Goal: Transaction & Acquisition: Purchase product/service

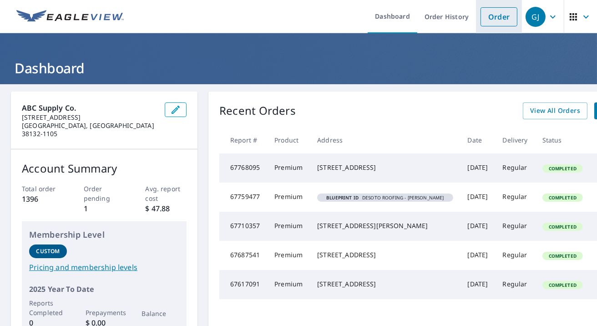
click at [491, 18] on link "Order" at bounding box center [498, 16] width 37 height 19
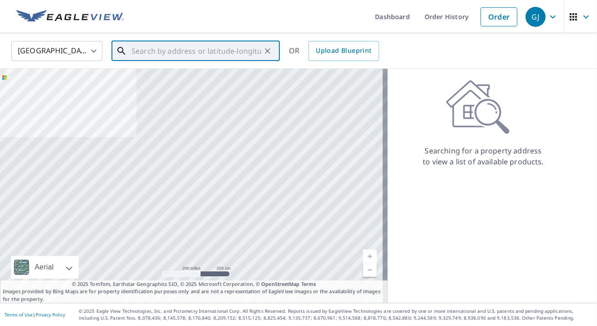
click at [156, 52] on input "text" at bounding box center [196, 50] width 130 height 25
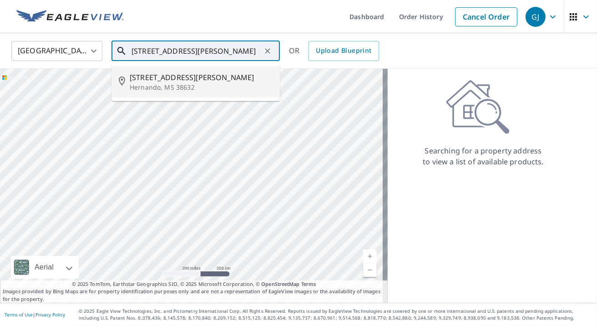
click at [155, 83] on p "Hernando, MS 38632" at bounding box center [201, 87] width 143 height 9
type input "[STREET_ADDRESS][PERSON_NAME][PERSON_NAME]"
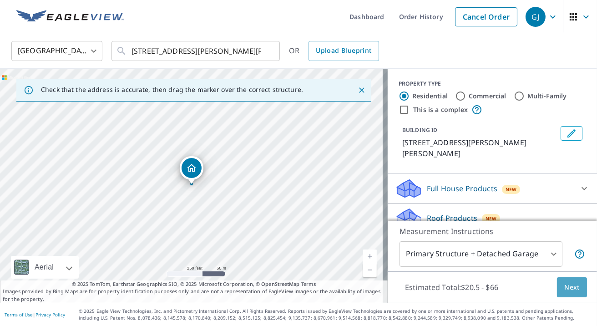
click at [570, 288] on span "Next" at bounding box center [571, 287] width 15 height 11
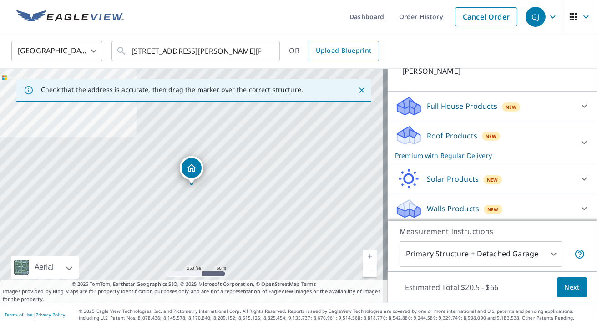
scroll to position [84, 0]
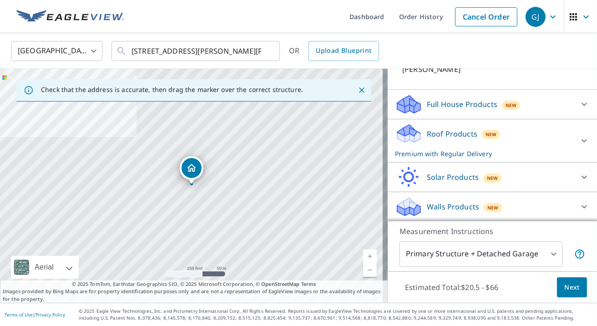
click at [579, 138] on icon at bounding box center [584, 140] width 11 height 11
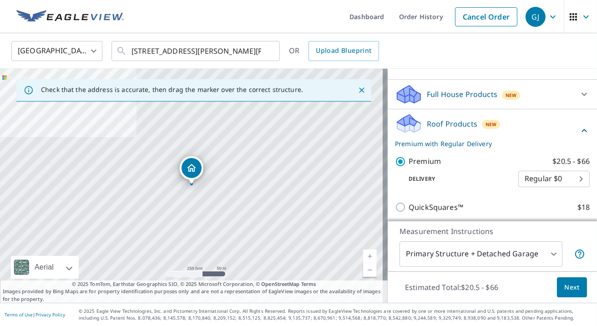
scroll to position [104, 0]
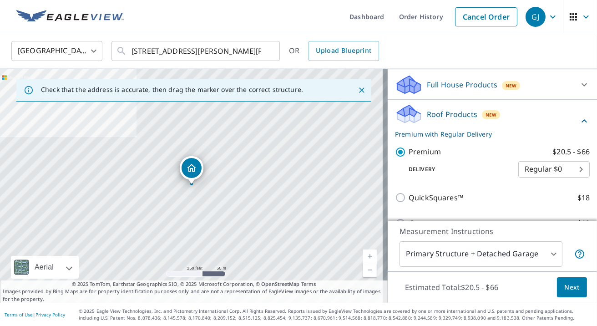
click at [431, 116] on p "Roof Products" at bounding box center [452, 114] width 51 height 11
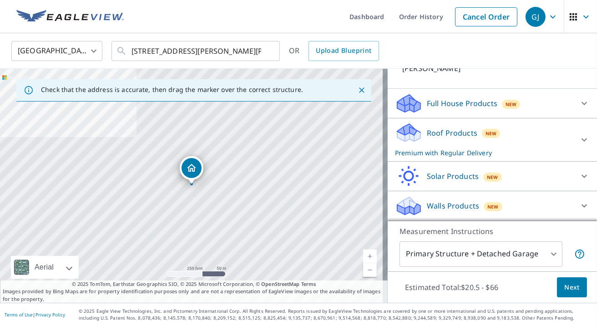
scroll to position [84, 0]
click at [579, 103] on icon at bounding box center [584, 104] width 11 height 11
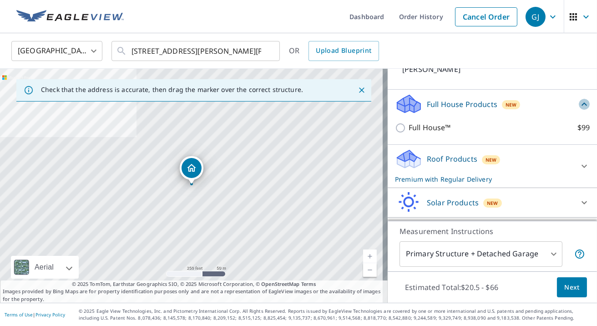
click at [581, 103] on icon at bounding box center [583, 103] width 5 height 3
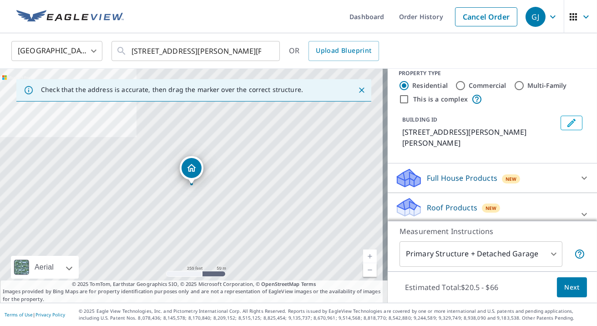
scroll to position [0, 0]
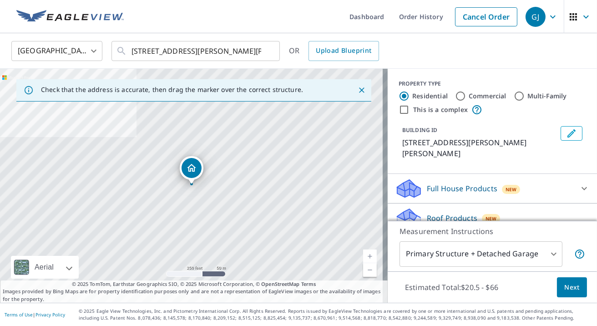
click at [572, 283] on span "Next" at bounding box center [571, 287] width 15 height 11
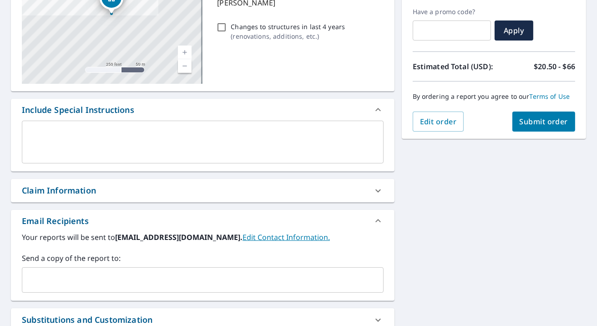
scroll to position [208, 0]
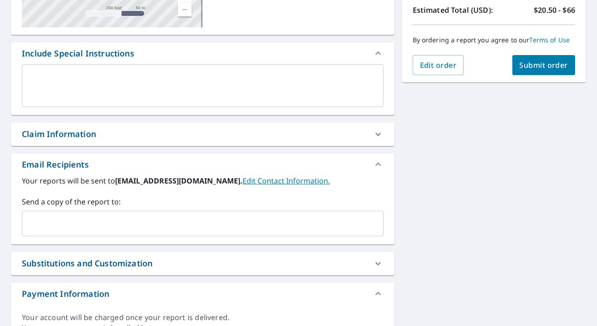
click at [61, 224] on input "text" at bounding box center [196, 223] width 340 height 17
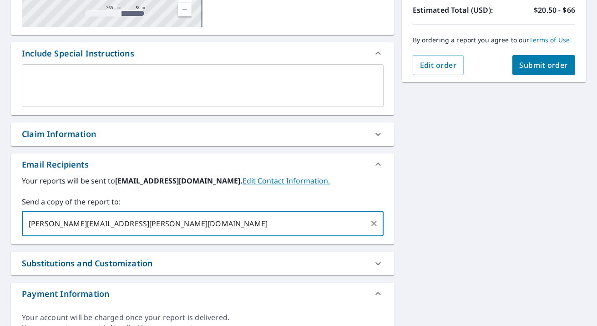
type input "[PERSON_NAME][EMAIL_ADDRESS][PERSON_NAME][DOMAIN_NAME]"
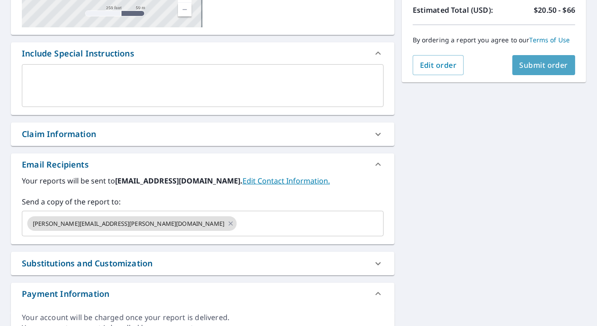
click at [525, 67] on span "Submit order" at bounding box center [544, 65] width 49 height 10
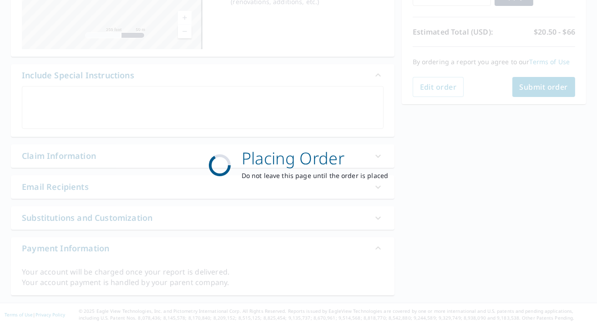
scroll to position [185, 0]
